Goal: Task Accomplishment & Management: Manage account settings

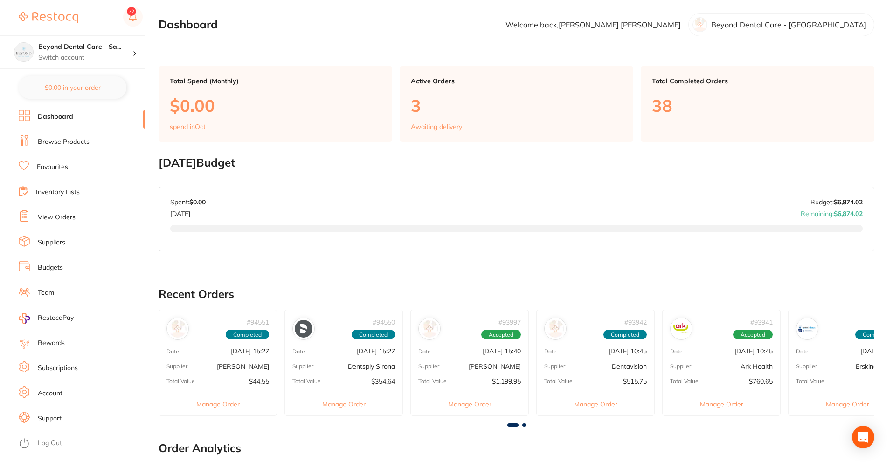
click at [100, 268] on li "Budgets" at bounding box center [82, 268] width 126 height 14
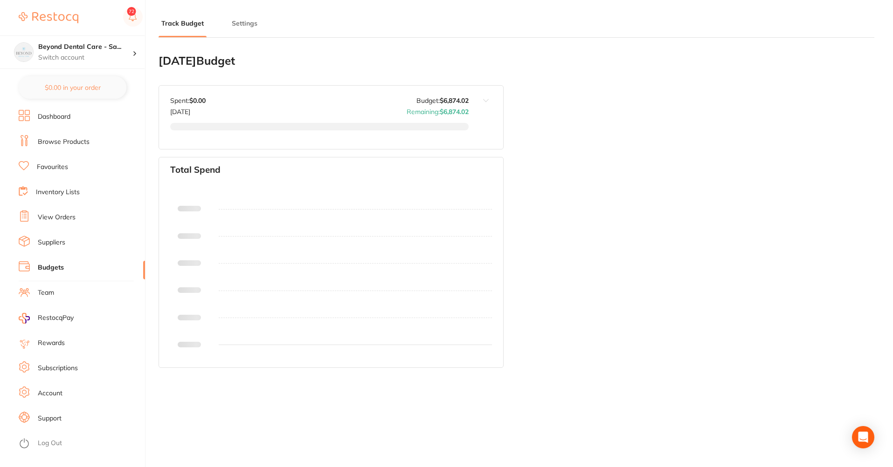
type input "6,874"
type input "0.0"
type input "6,874"
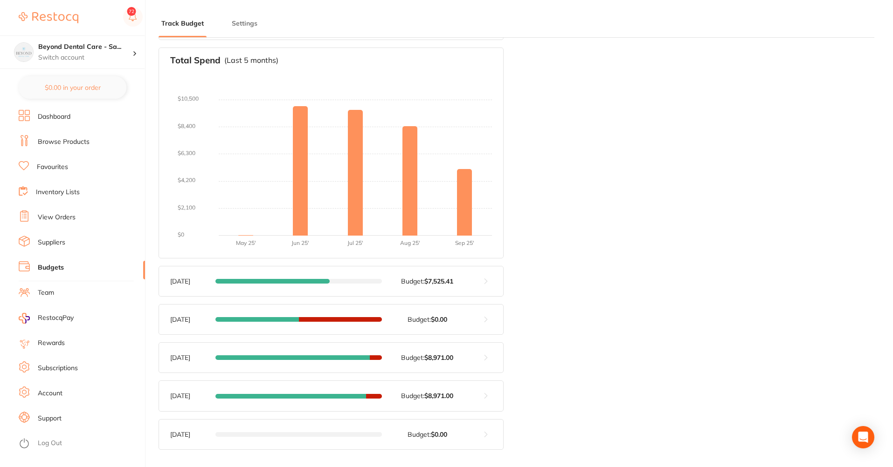
scroll to position [120, 0]
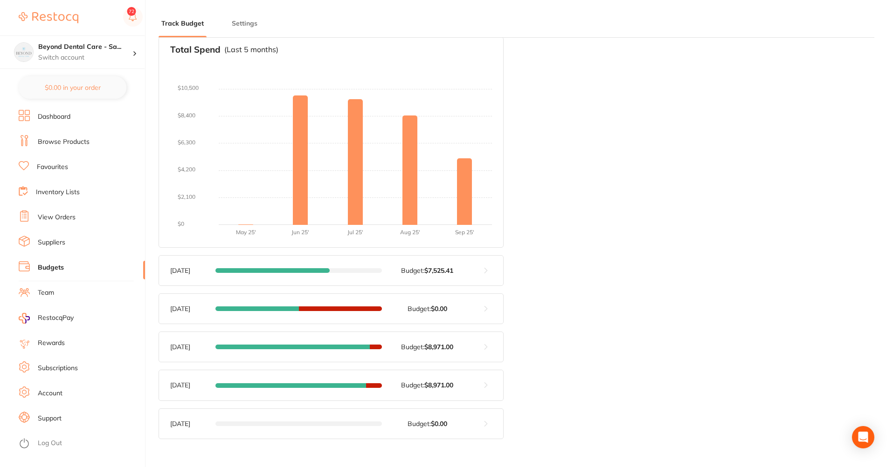
click at [490, 274] on button at bounding box center [485, 271] width 34 height 30
